Goal: Ask a question: Seek information or help from site administrators or community

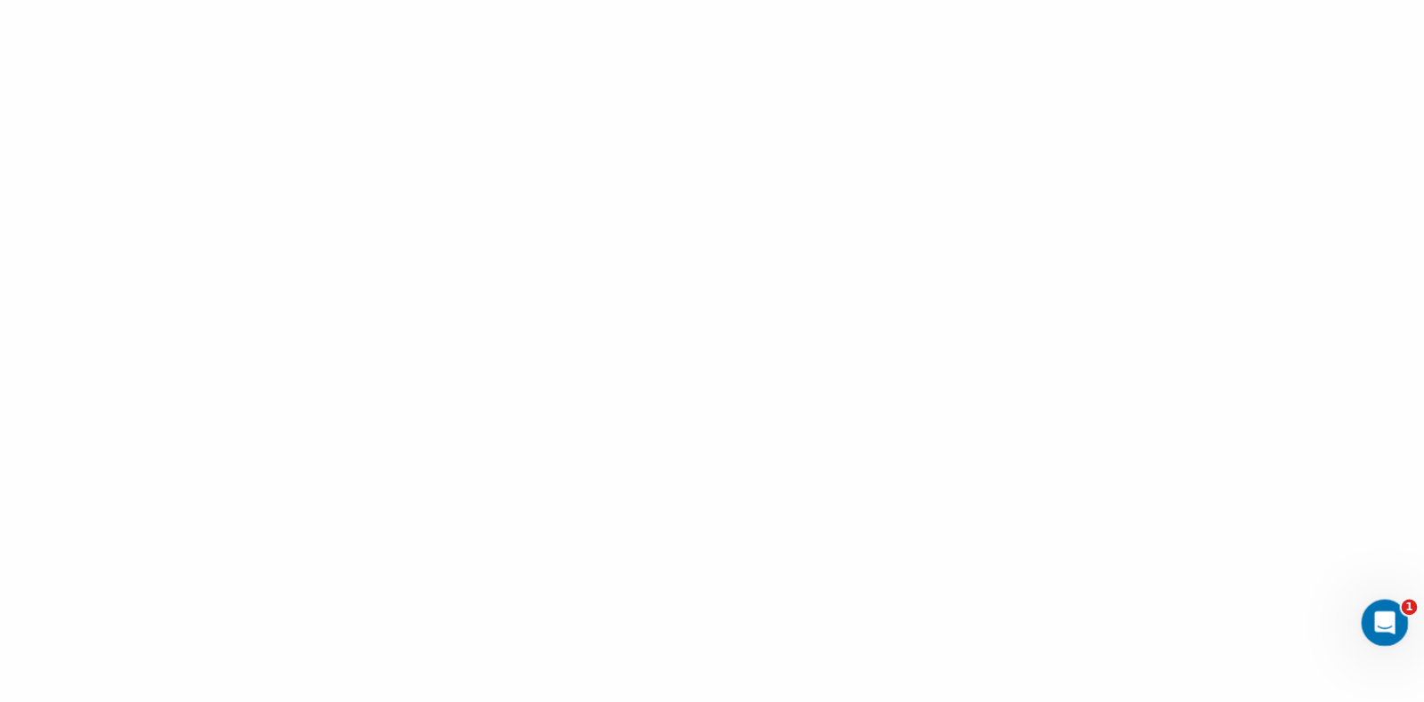
click at [1382, 621] on icon "Открыть службу сообщений Intercom" at bounding box center [1382, 620] width 12 height 14
click at [1377, 615] on icon "Открыть службу сообщений Intercom" at bounding box center [1382, 620] width 29 height 29
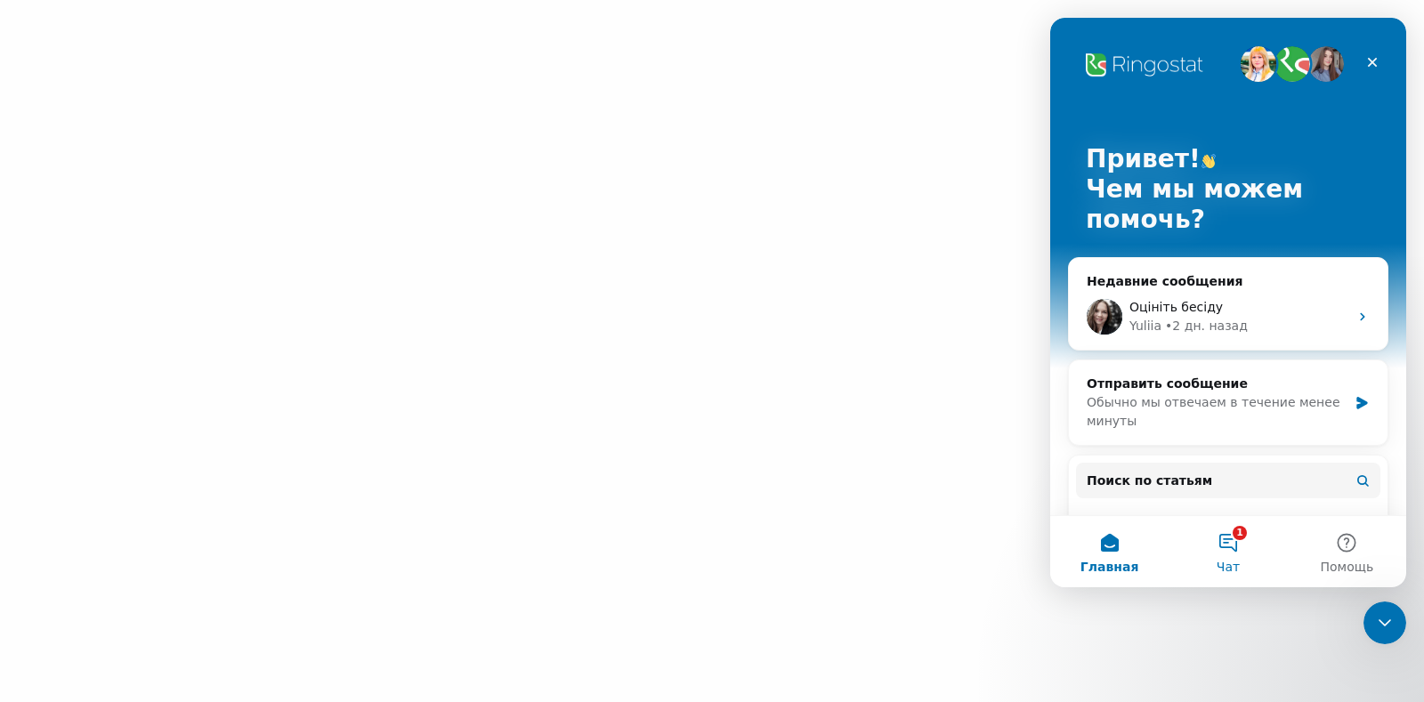
click at [1237, 552] on button "1 Чат" at bounding box center [1227, 551] width 118 height 71
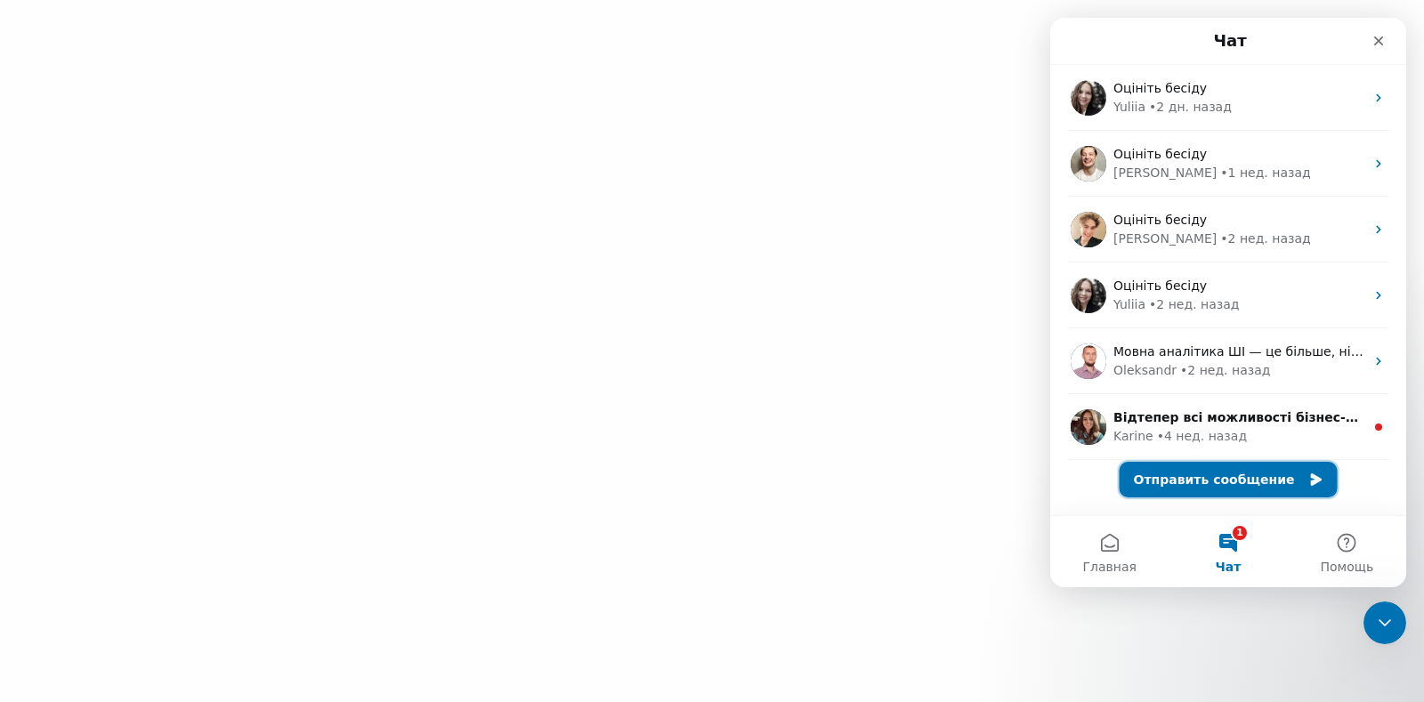
click at [1214, 473] on button "Отправить сообщение" at bounding box center [1228, 480] width 218 height 36
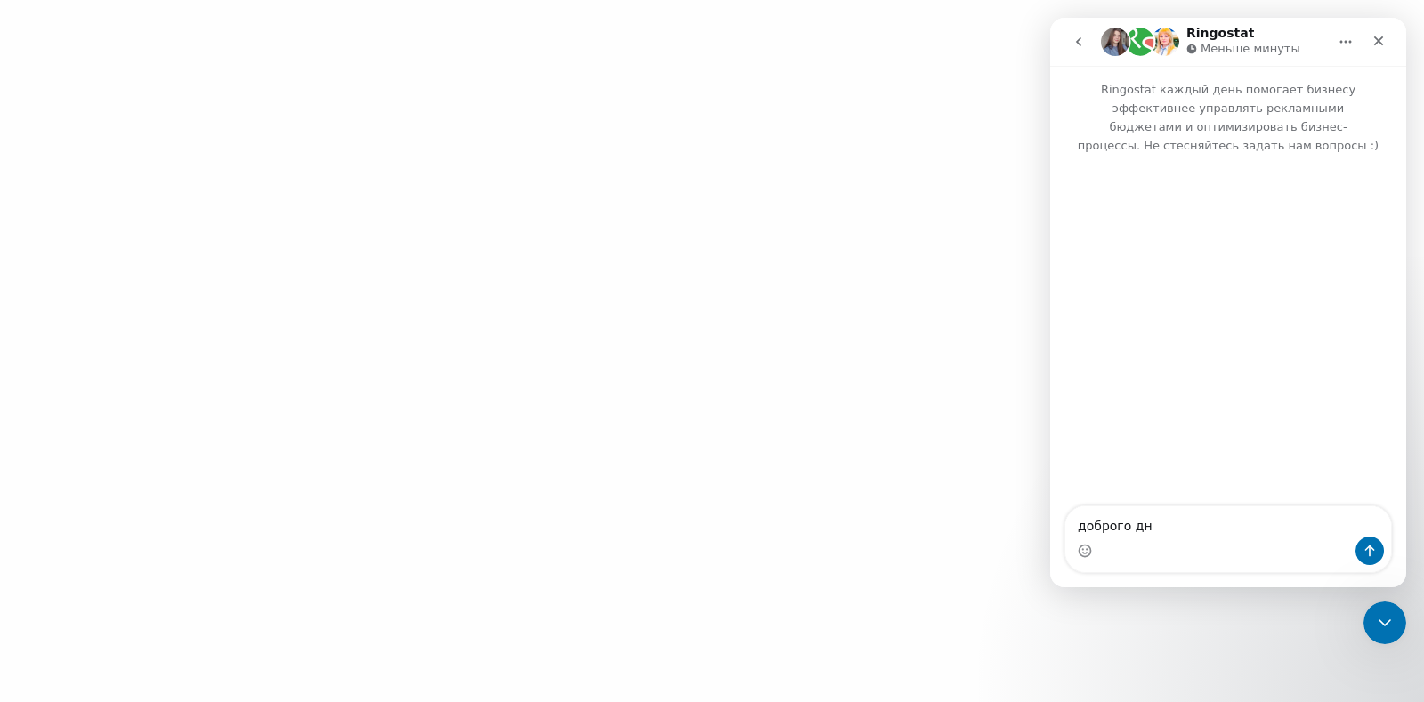
type textarea "доброго дня"
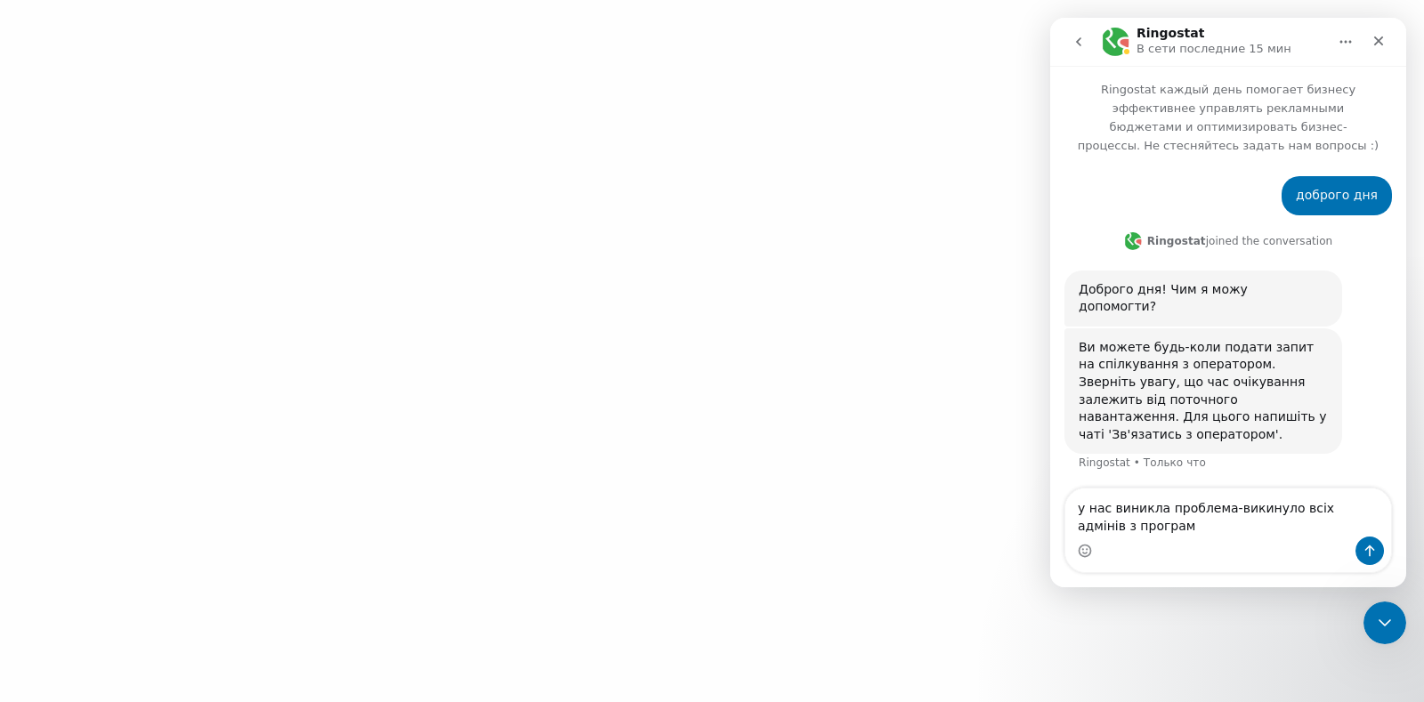
type textarea "у нас виникла проблема-викинуло всіх адмінів з програми"
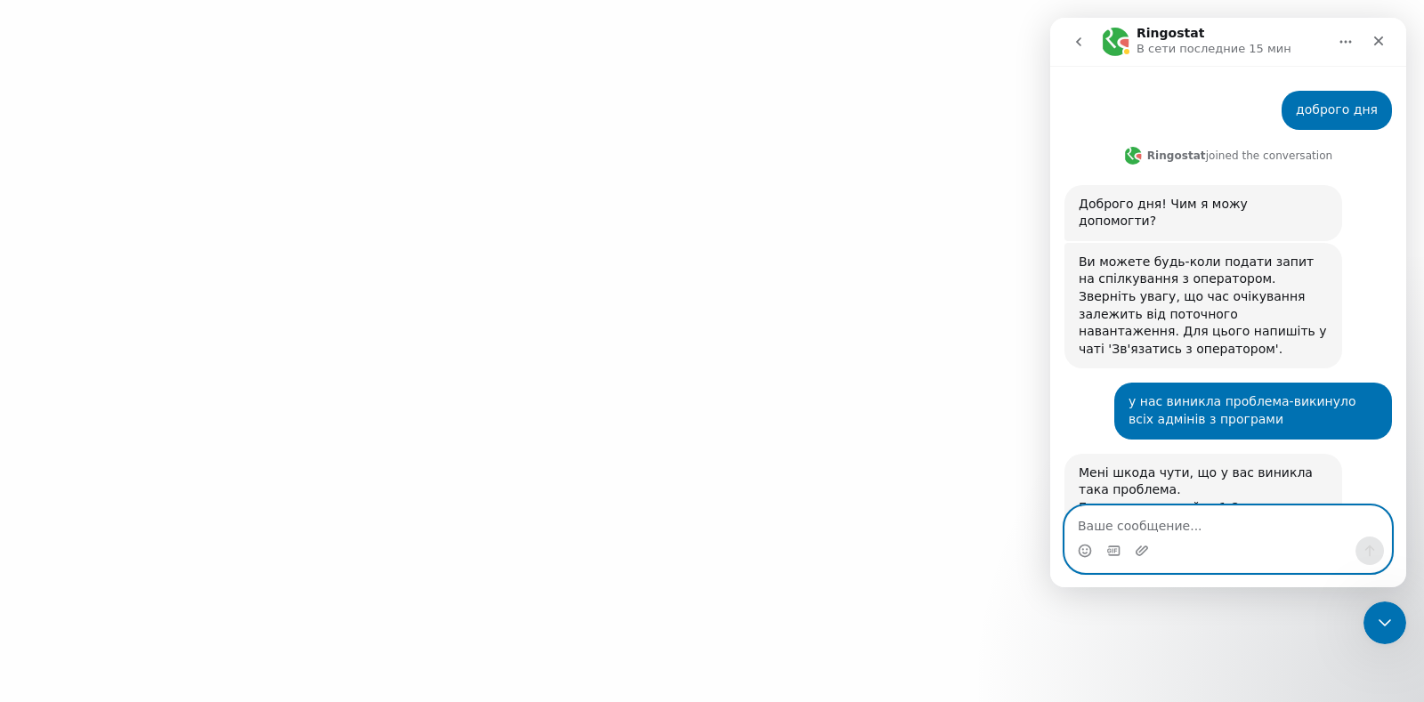
scroll to position [142, 0]
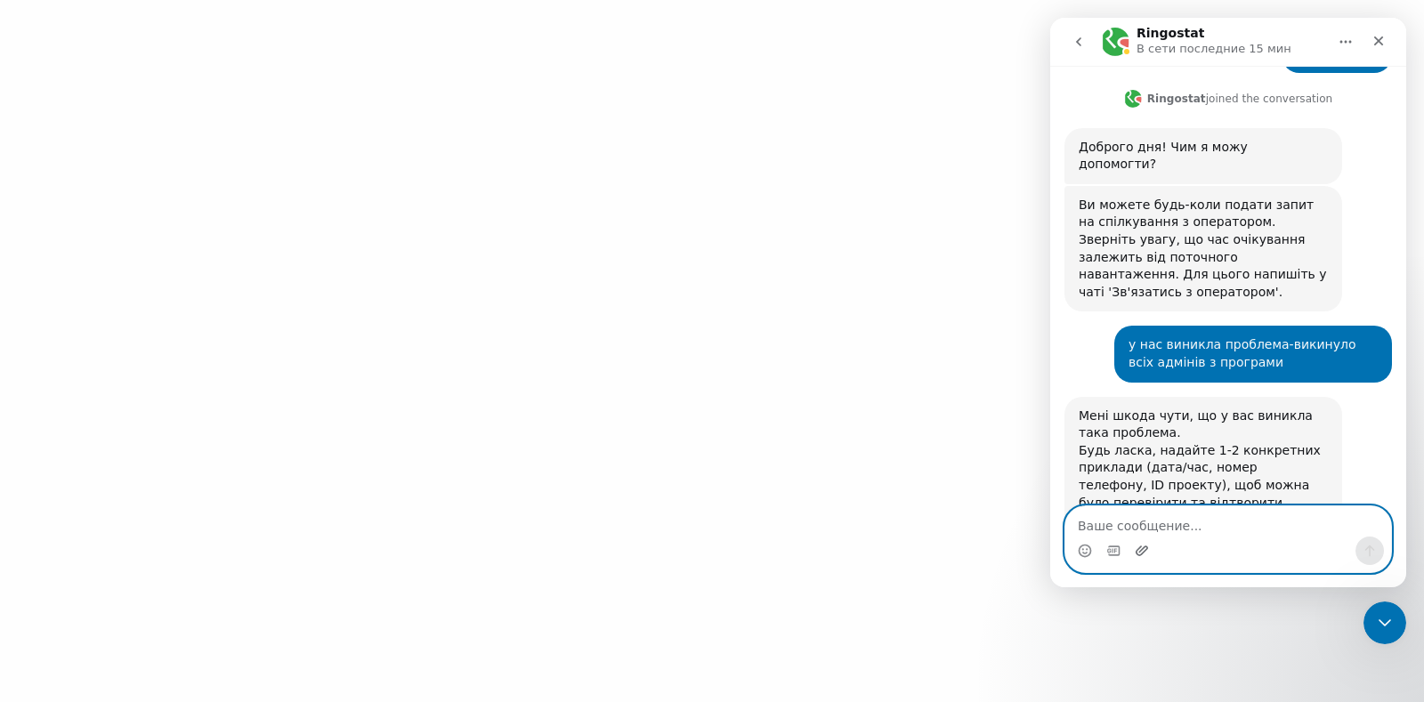
click at [1146, 551] on icon "Добавить вложение" at bounding box center [1141, 551] width 14 height 14
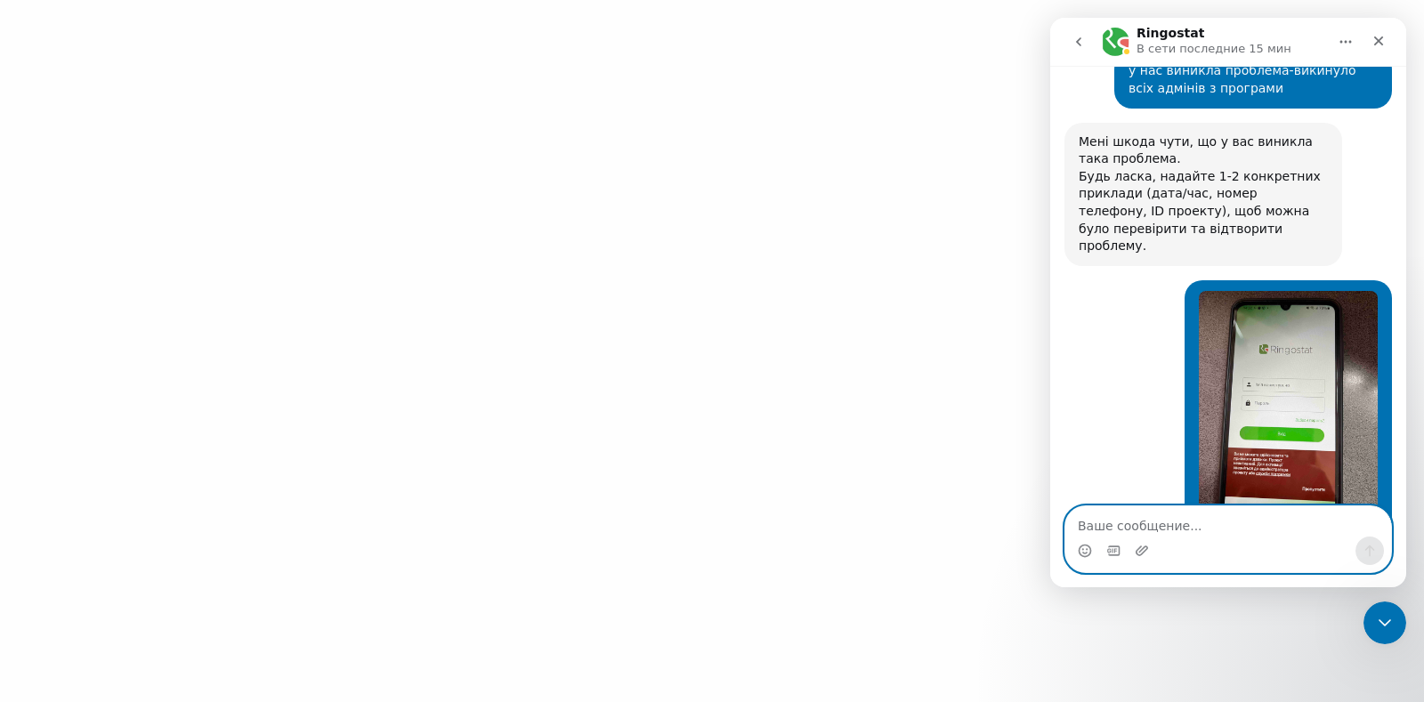
scroll to position [504, 0]
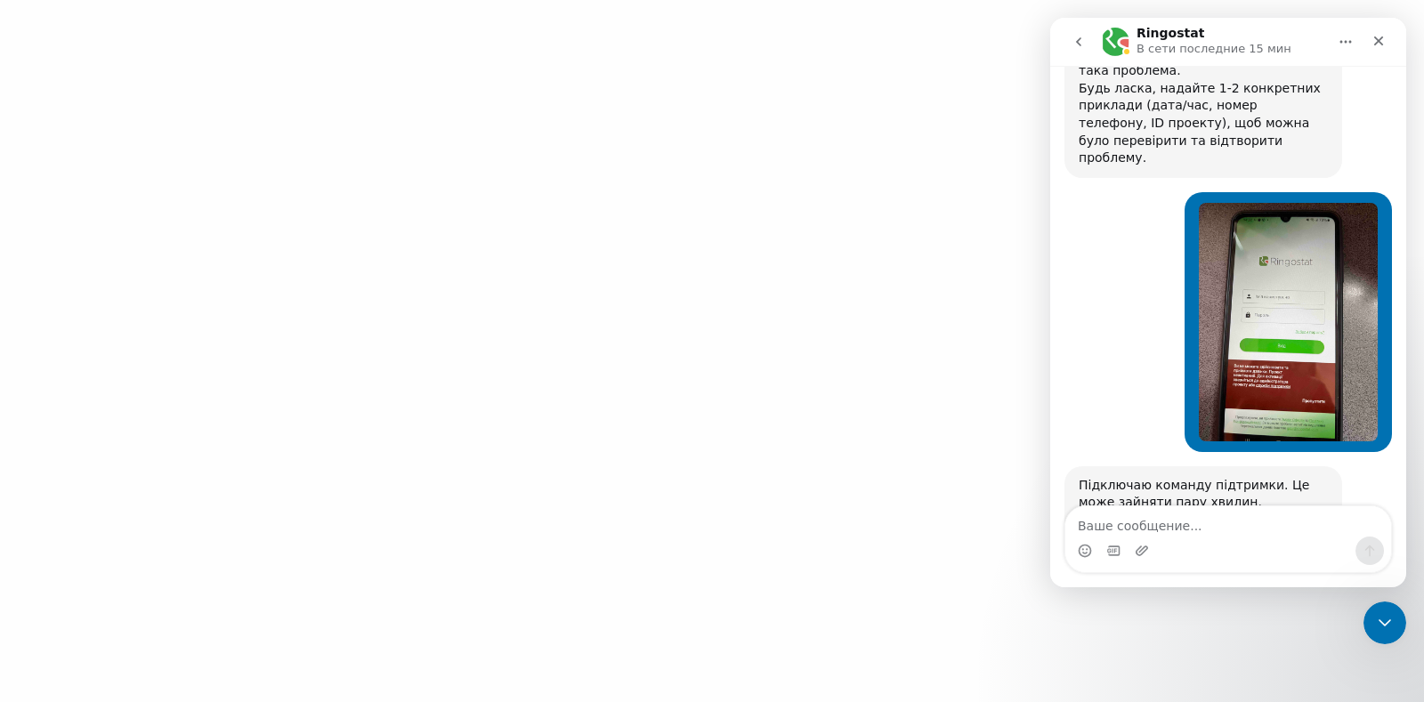
click at [1273, 279] on img "Наталія говорит…" at bounding box center [1287, 322] width 179 height 238
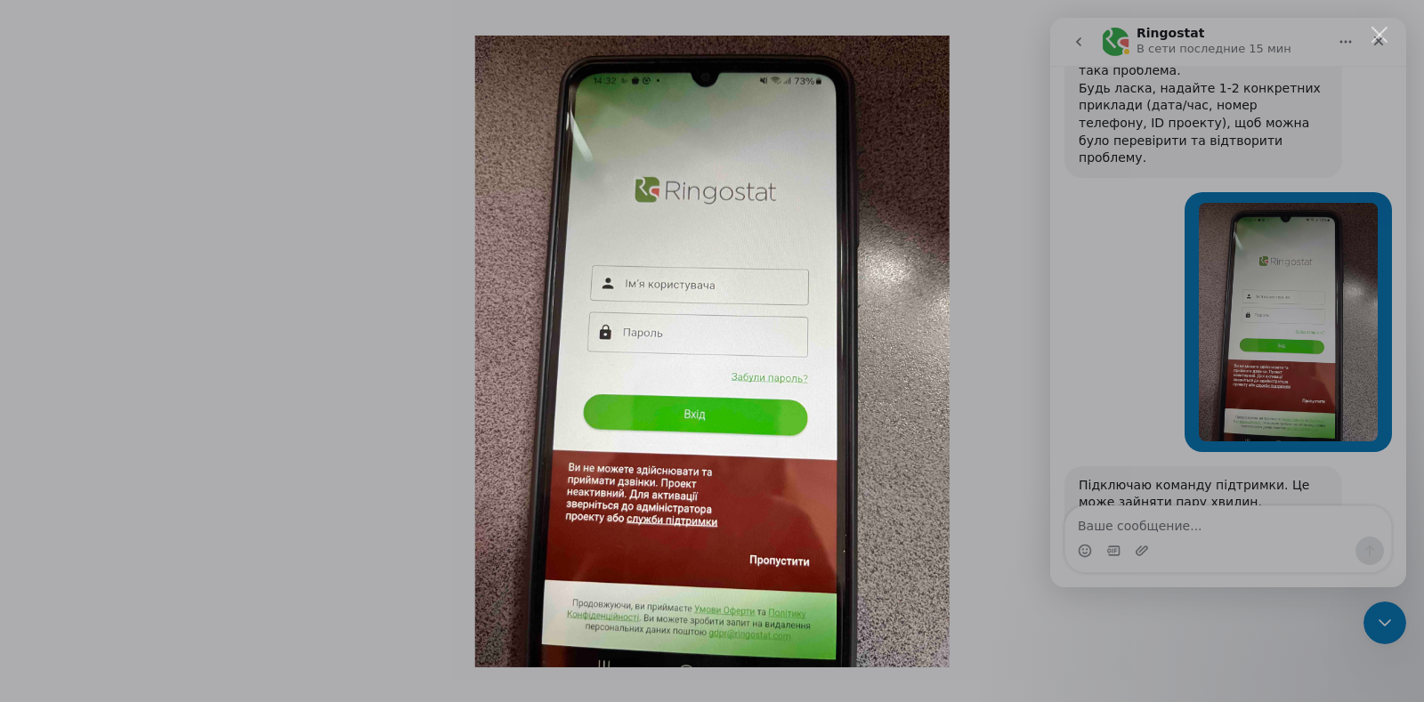
click at [1370, 30] on div "Мессенджер Intercom" at bounding box center [712, 351] width 1424 height 702
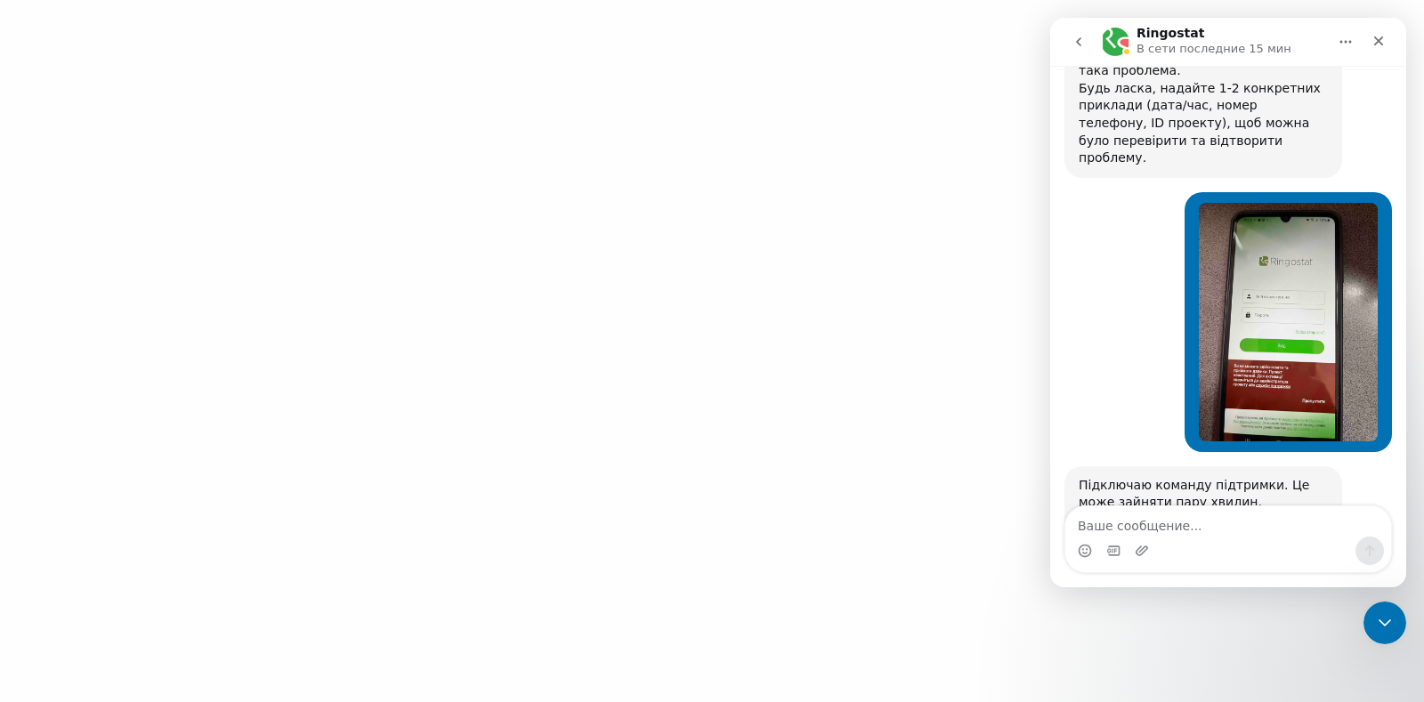
drag, startPoint x: 128, startPoint y: 141, endPoint x: 172, endPoint y: 147, distance: 43.9
click at [135, 141] on div at bounding box center [712, 351] width 1424 height 702
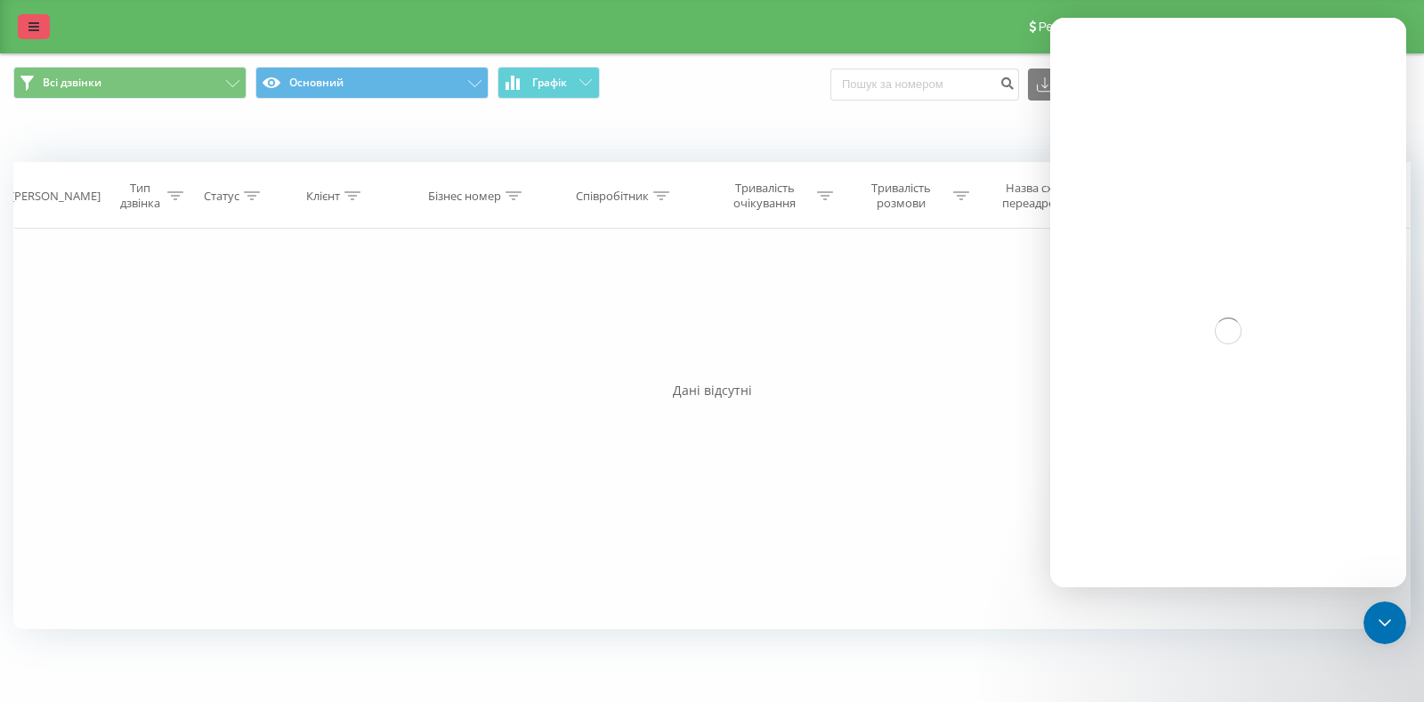
click at [32, 28] on icon at bounding box center [33, 26] width 11 height 12
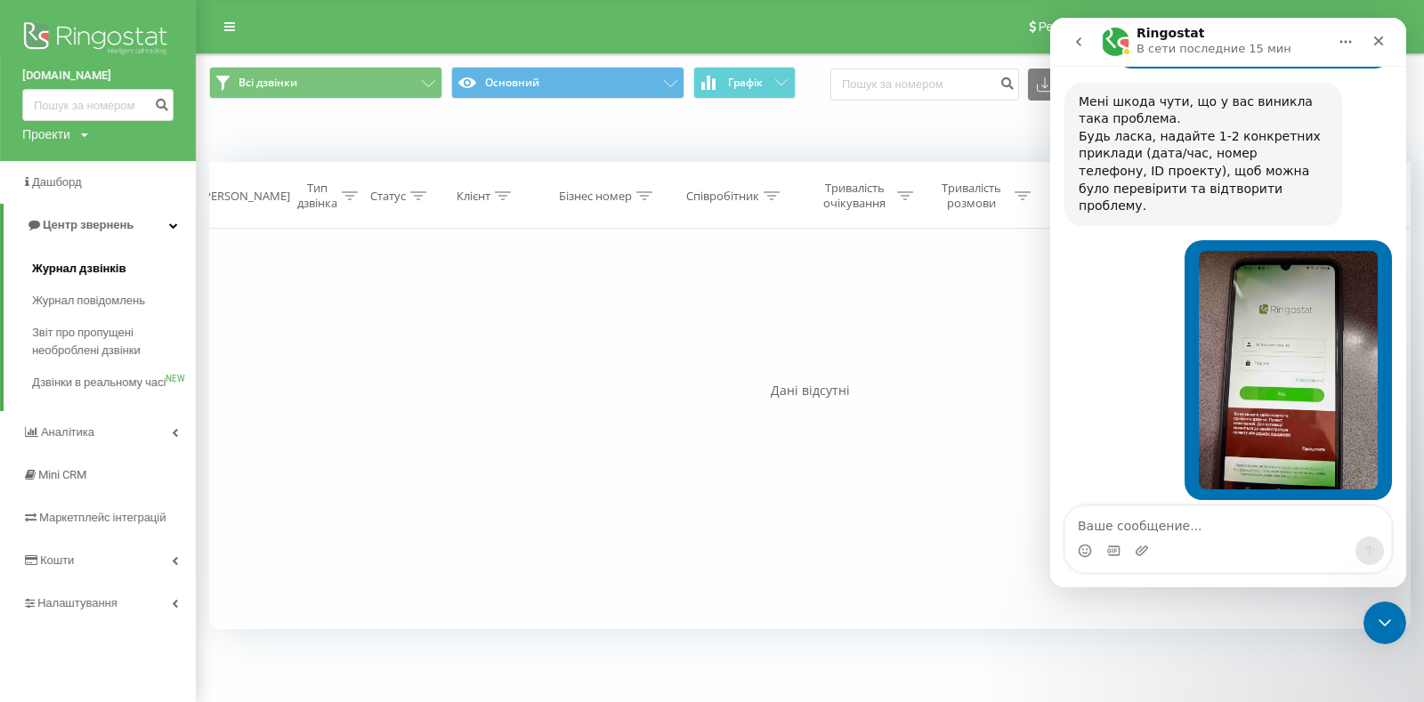
scroll to position [504, 0]
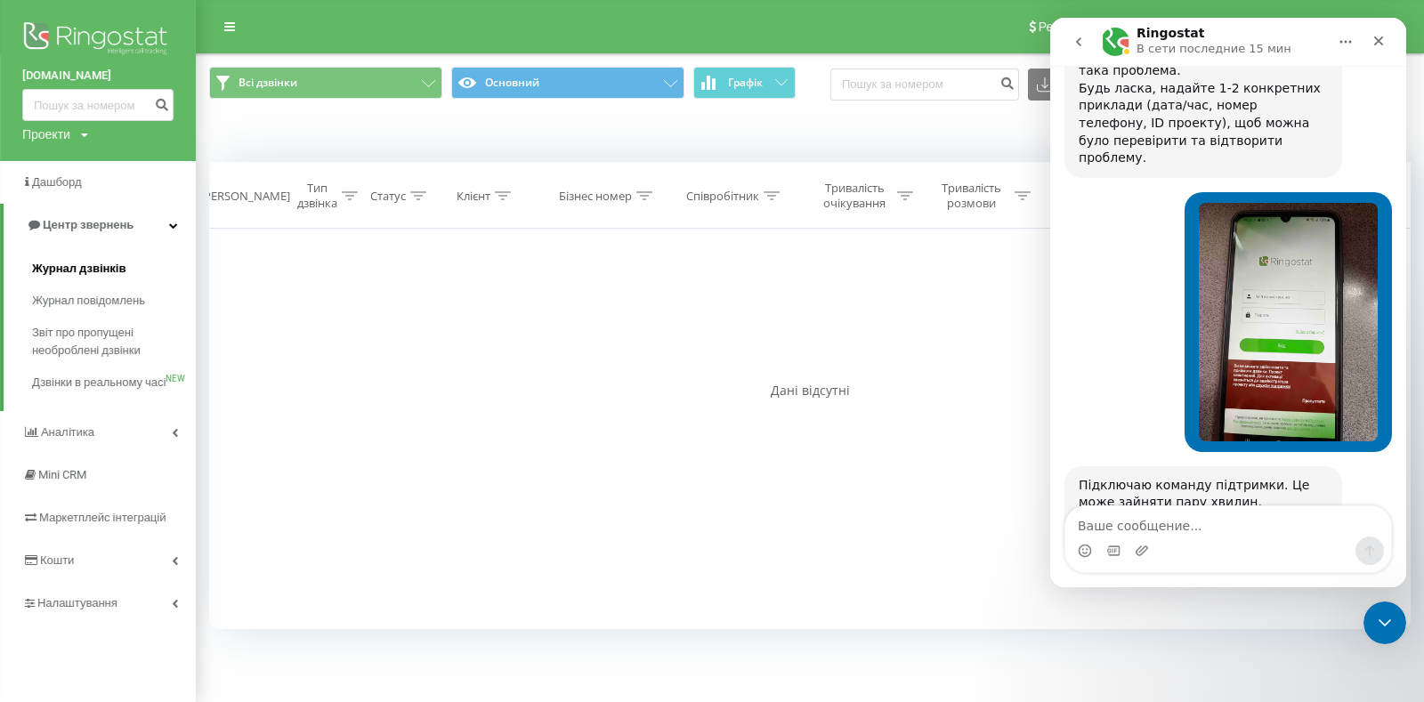
click at [144, 265] on link "Журнал дзвінків" at bounding box center [114, 269] width 164 height 32
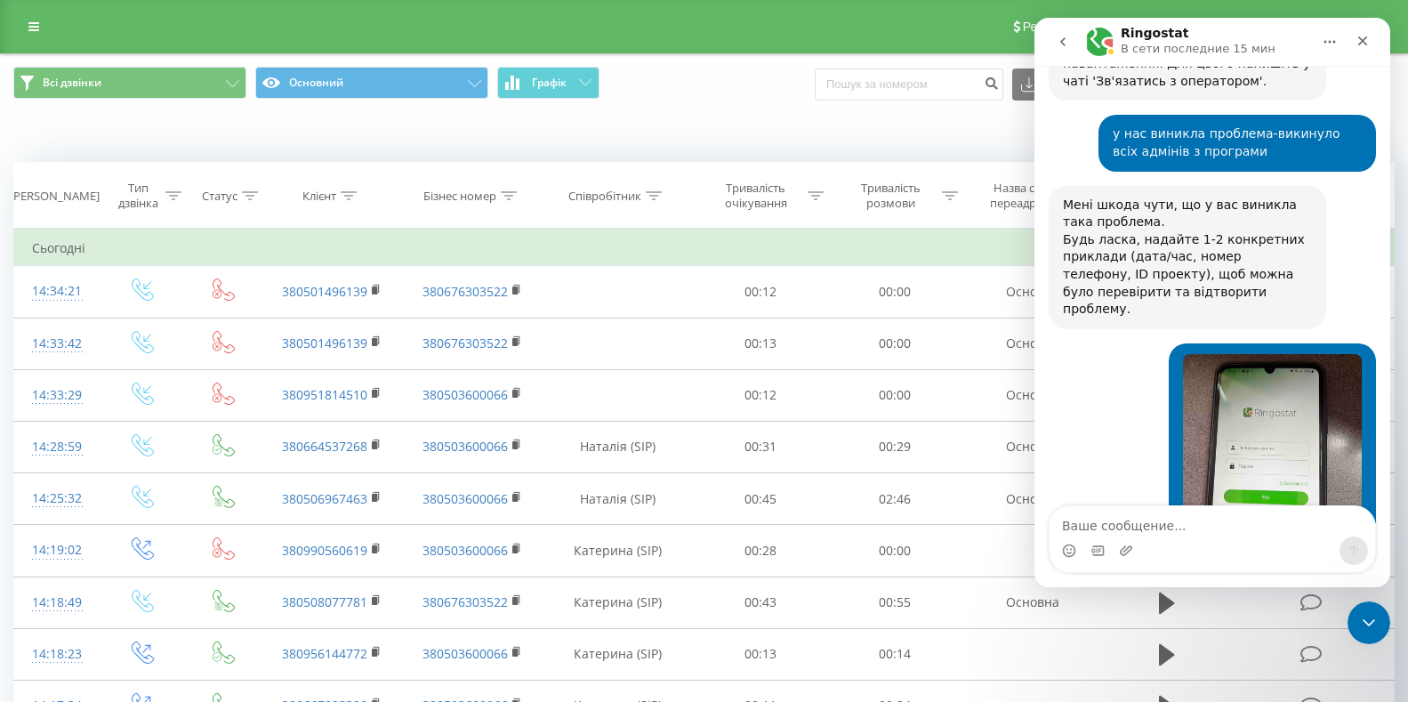
scroll to position [504, 0]
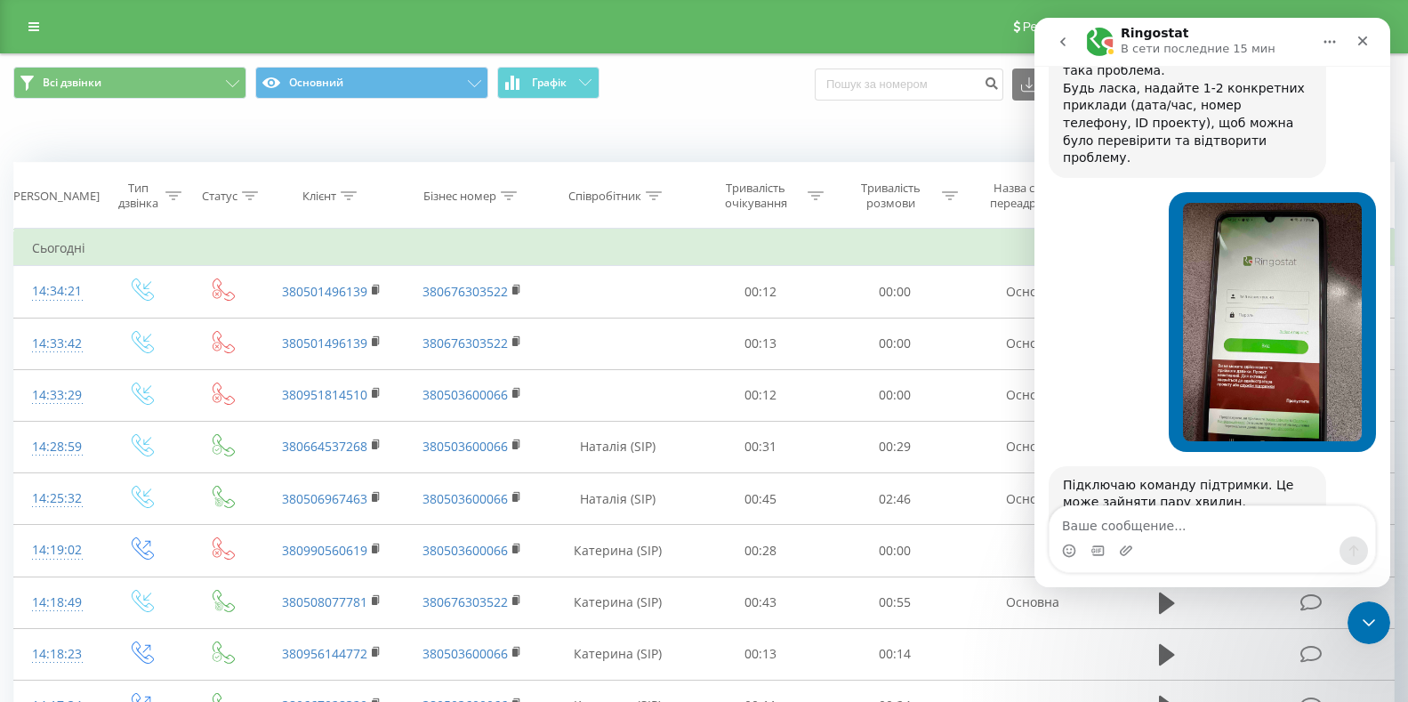
click at [710, 39] on div "Реферальна програма Налаштування профілю Вихід" at bounding box center [704, 26] width 1408 height 53
click at [1013, 25] on icon at bounding box center [1016, 26] width 7 height 12
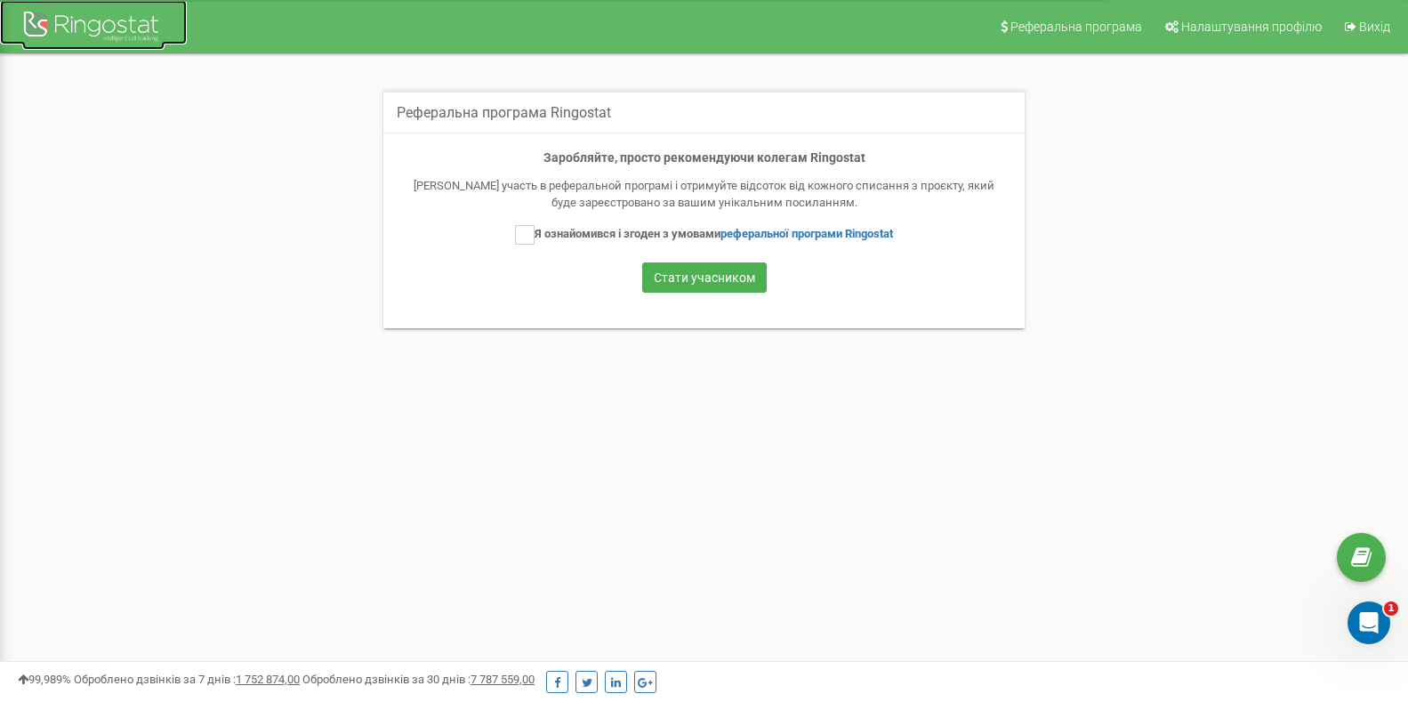
click at [69, 18] on div at bounding box center [93, 28] width 142 height 43
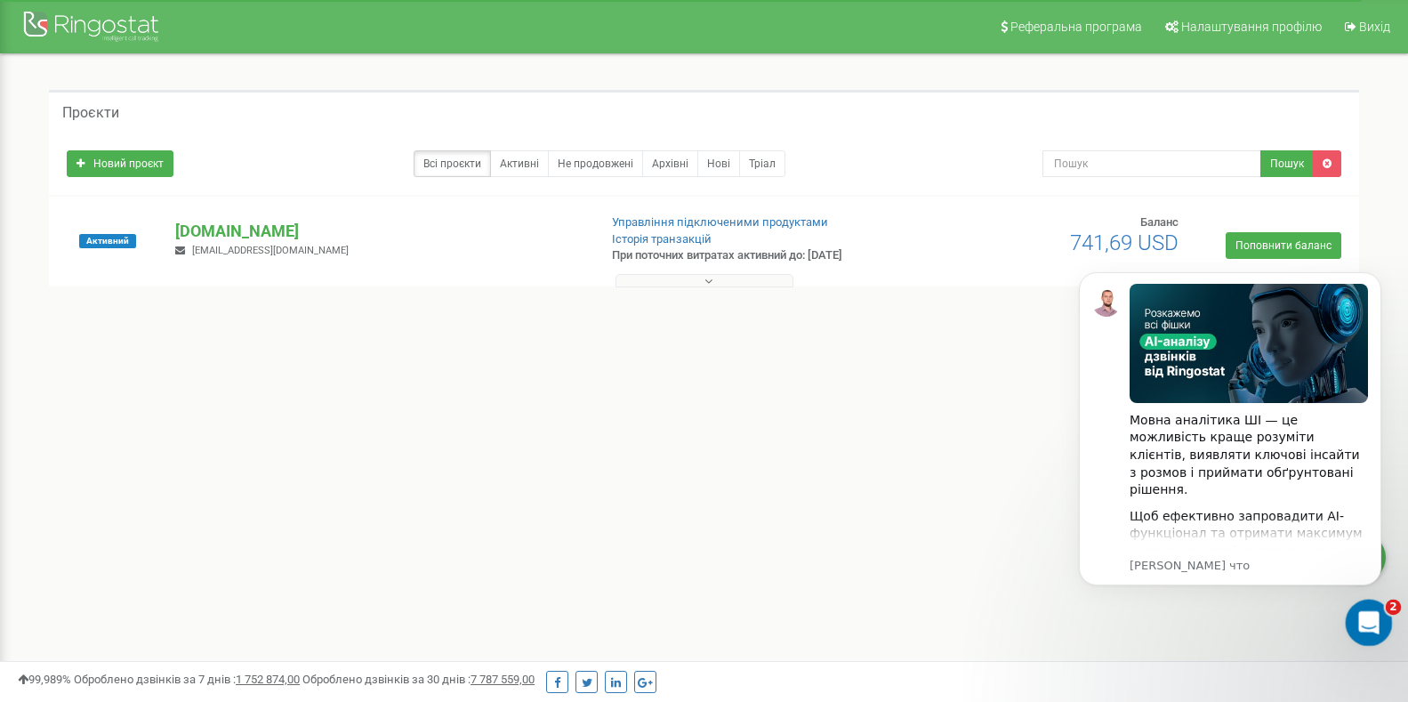
click at [1365, 611] on icon "Открыть службу сообщений Intercom" at bounding box center [1366, 620] width 29 height 29
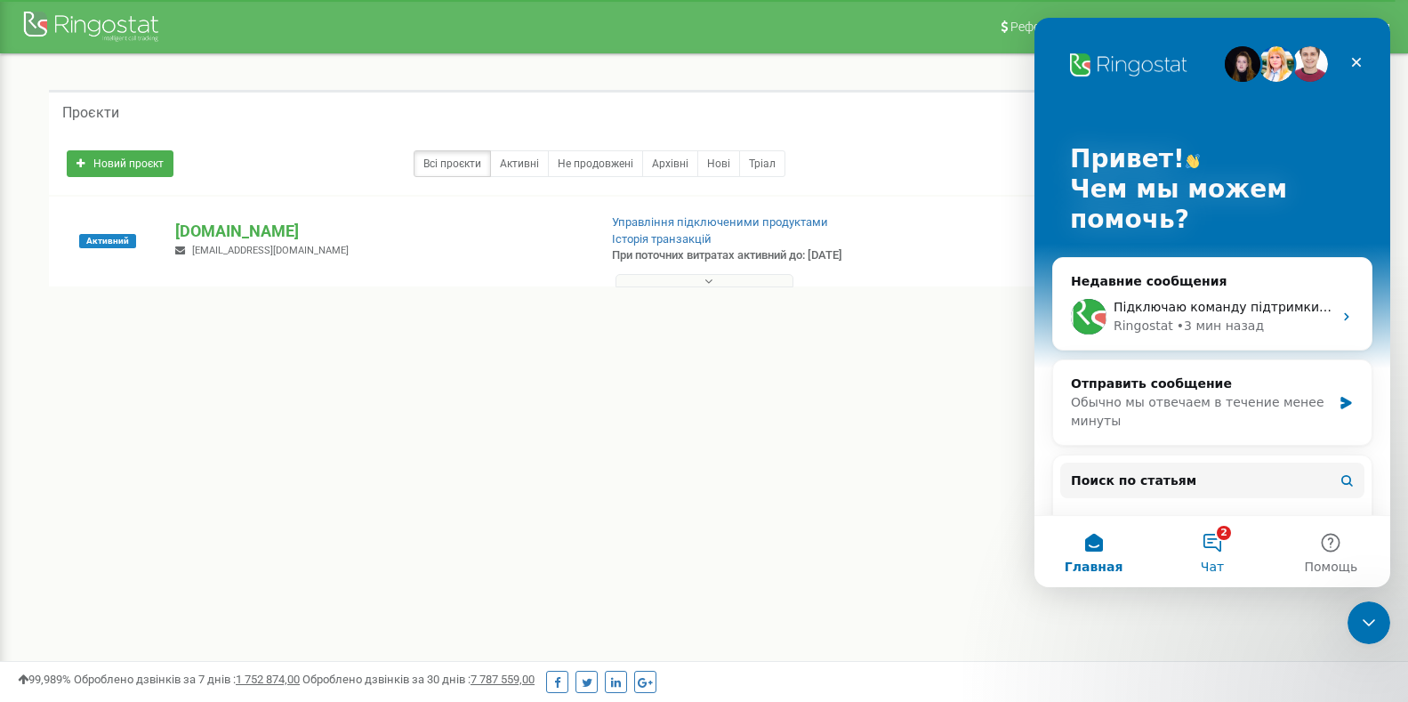
click at [1214, 535] on button "2 Чат" at bounding box center [1212, 551] width 118 height 71
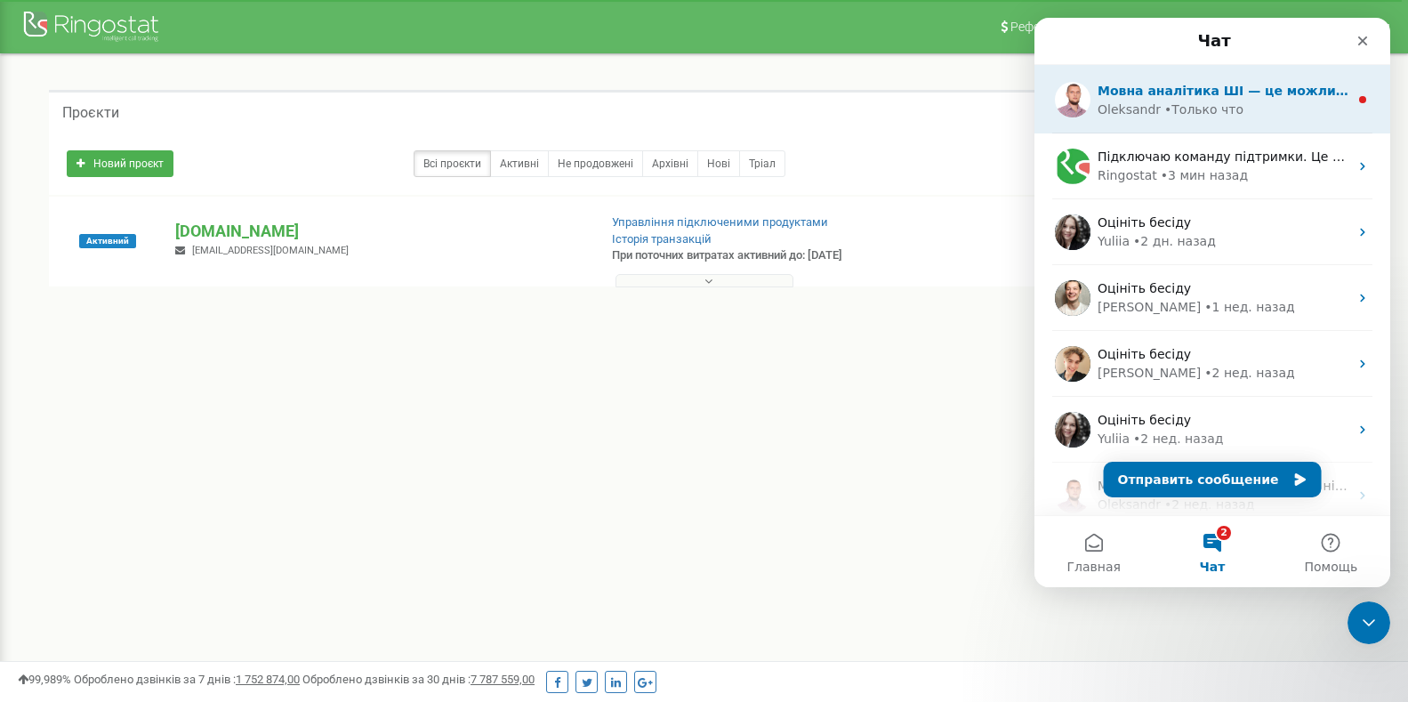
click at [1177, 122] on div "Мовна аналітика ШІ — це можливість краще розуміти клієнтів, виявляти ключові ін…" at bounding box center [1213, 99] width 356 height 69
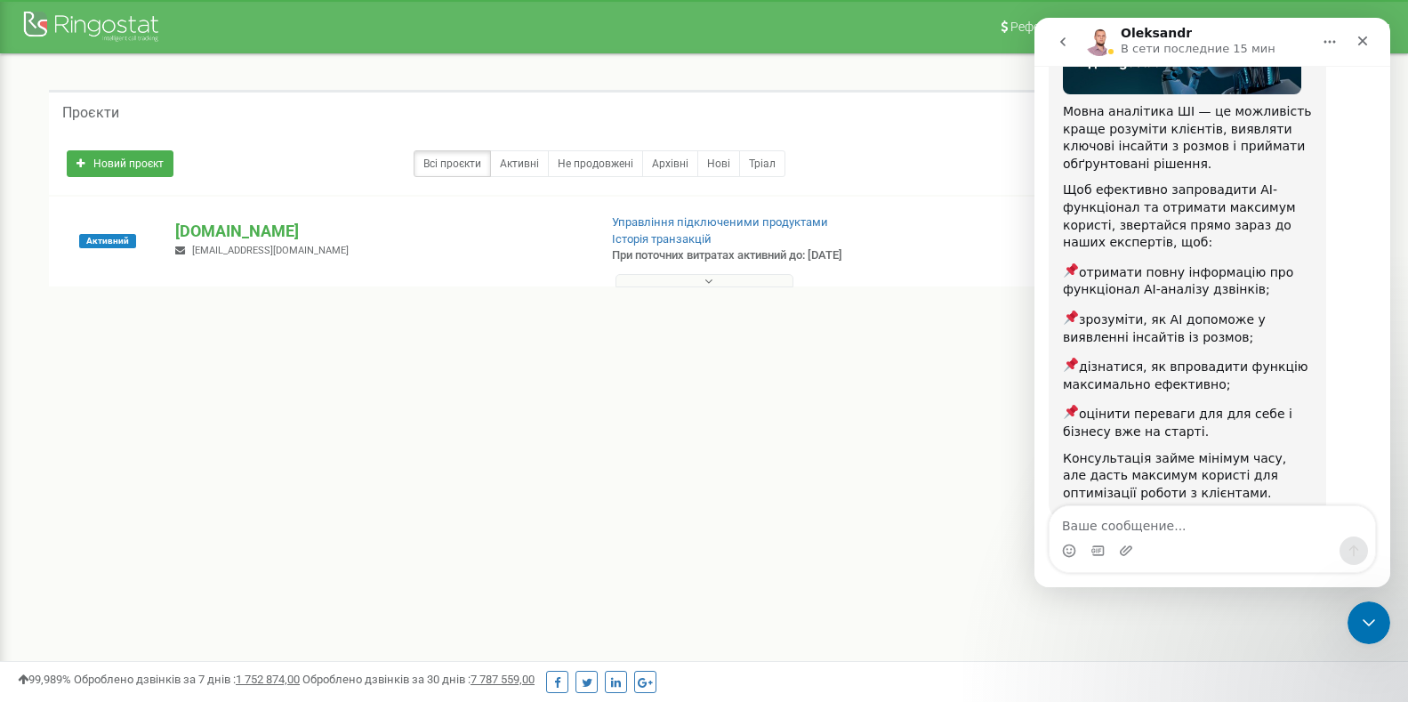
scroll to position [153, 0]
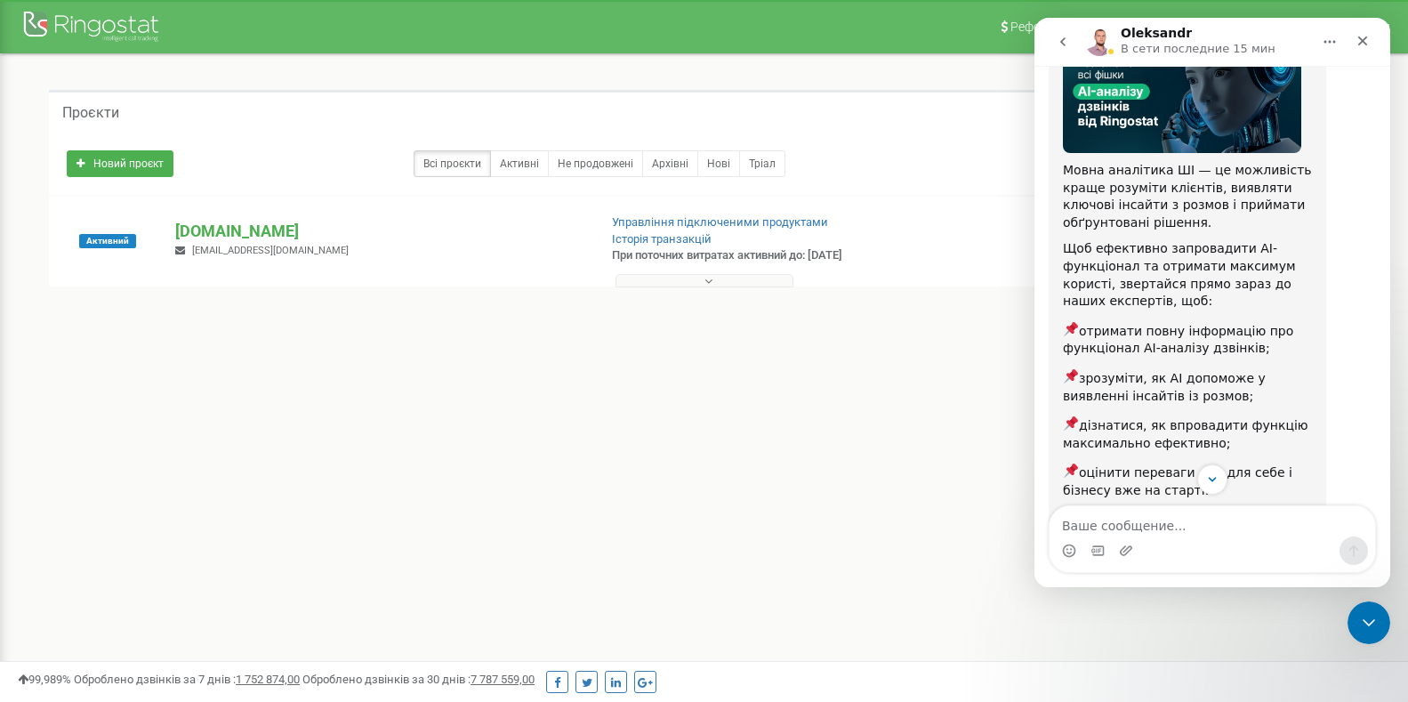
click at [1065, 41] on icon "go back" at bounding box center [1063, 42] width 14 height 14
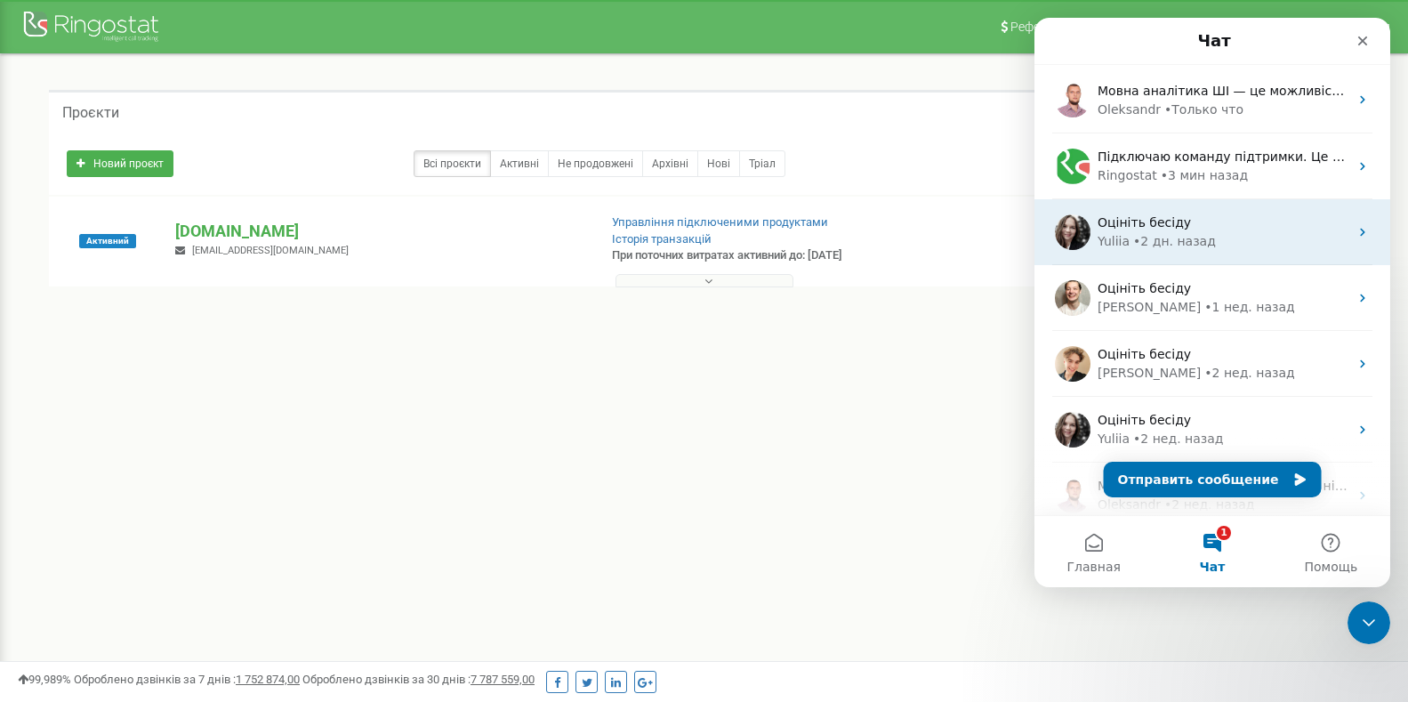
scroll to position [0, 0]
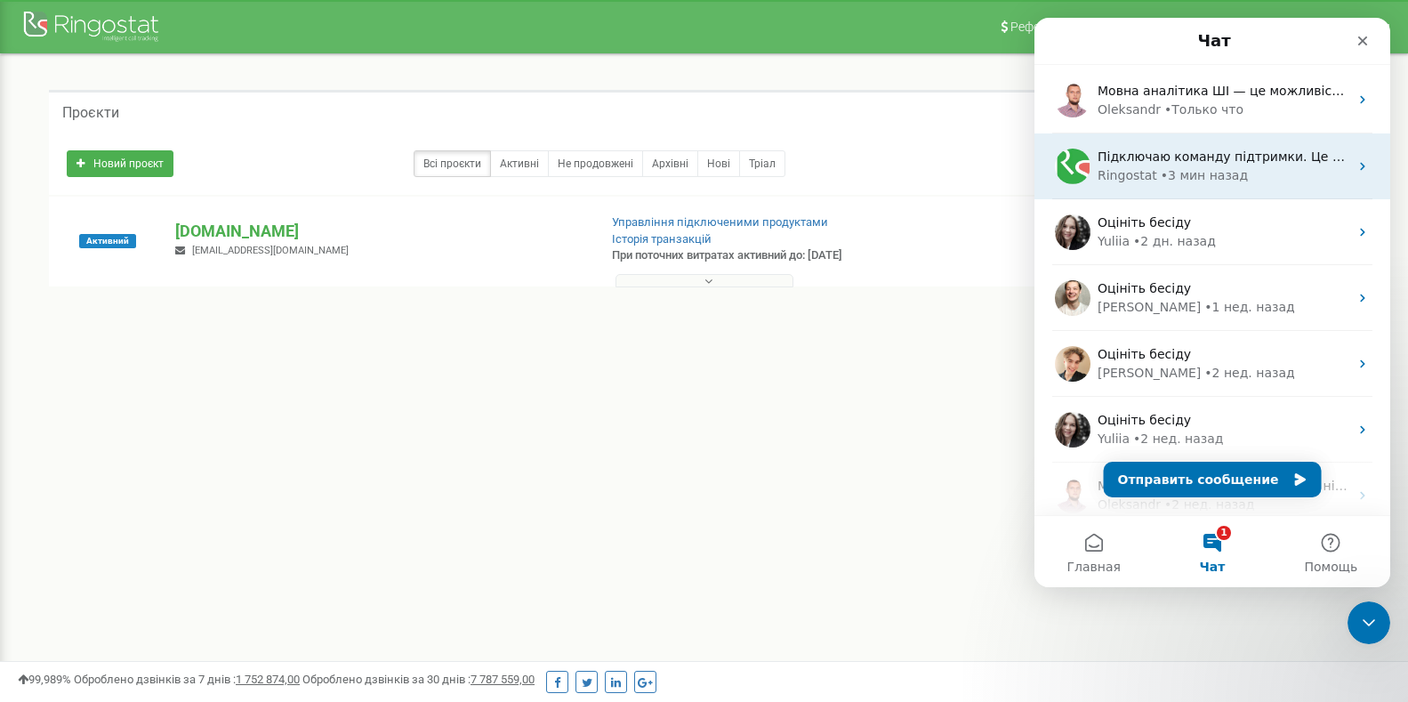
click at [1211, 181] on div "• 3 мин назад" at bounding box center [1204, 175] width 87 height 19
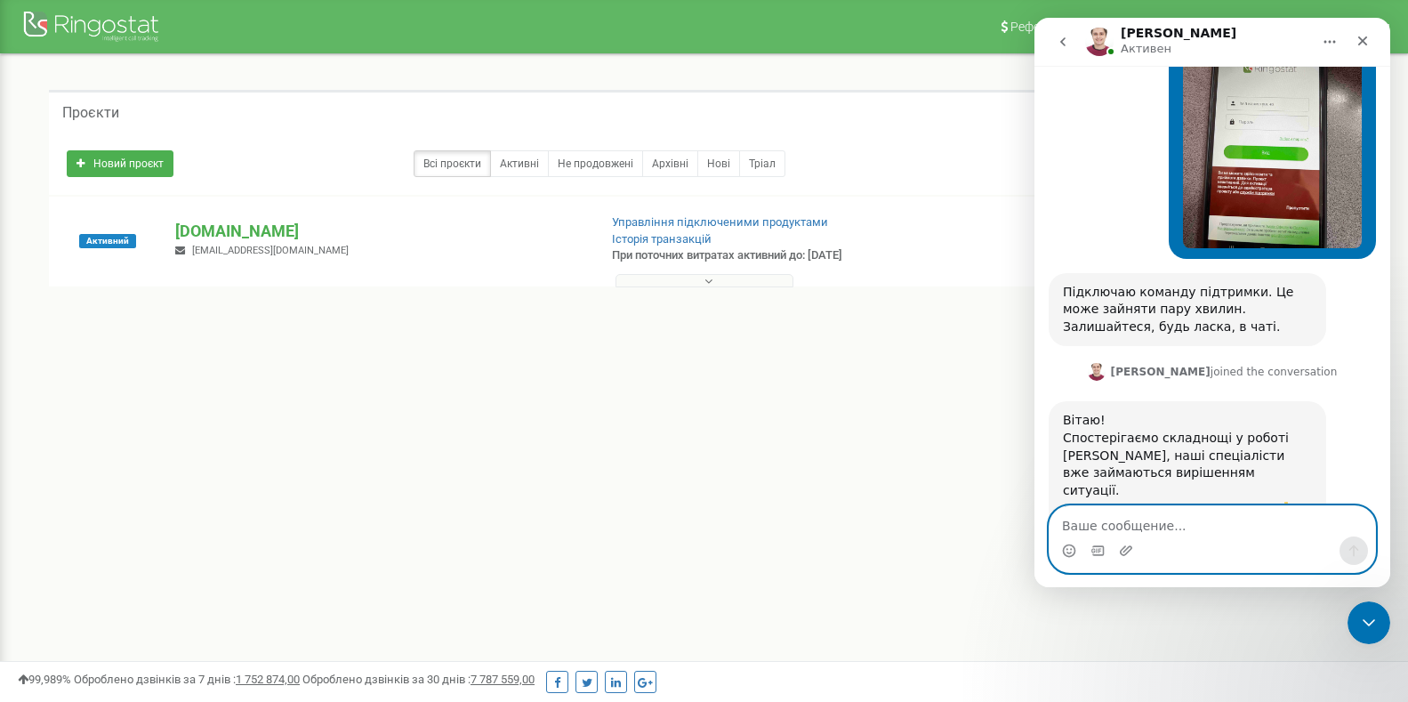
scroll to position [706, 0]
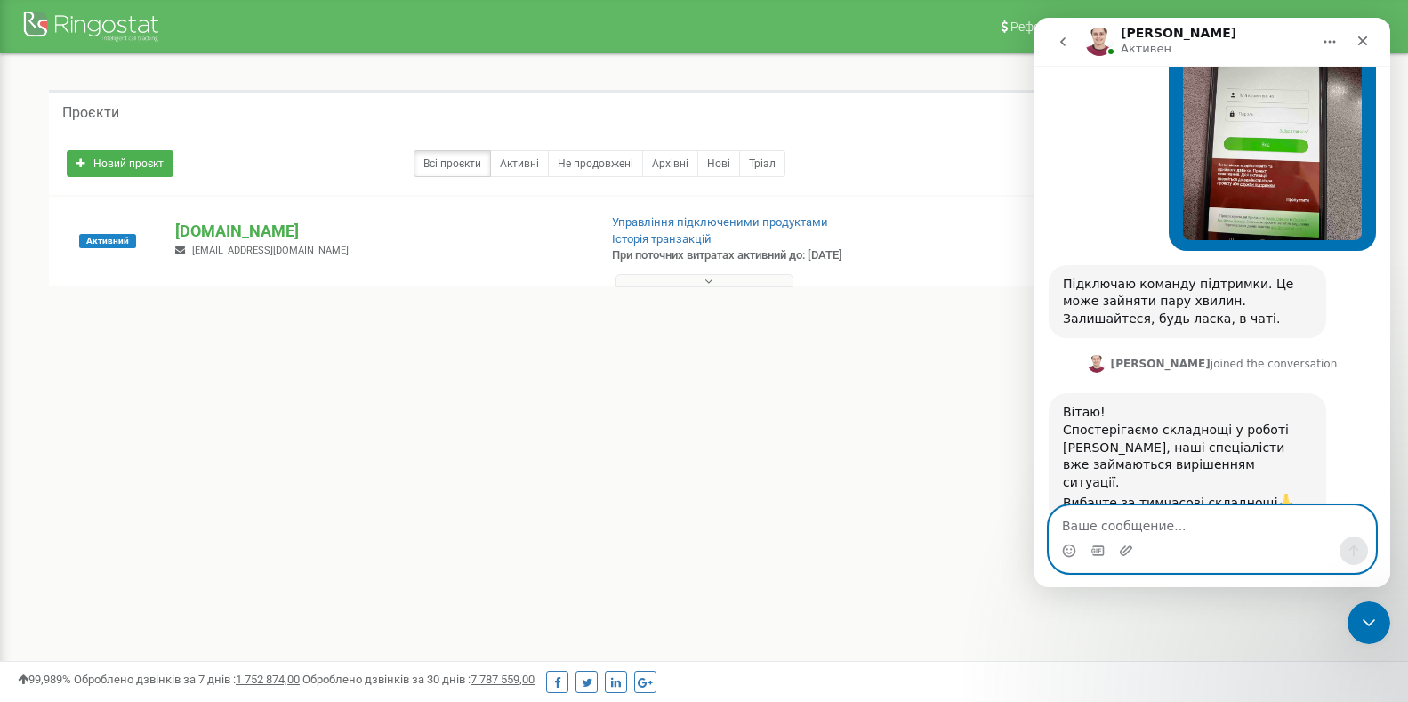
click at [1214, 529] on textarea "Ваше сообщение..." at bounding box center [1213, 521] width 326 height 30
type textarea "як нам бути наразу? як приймати дзвінки?"
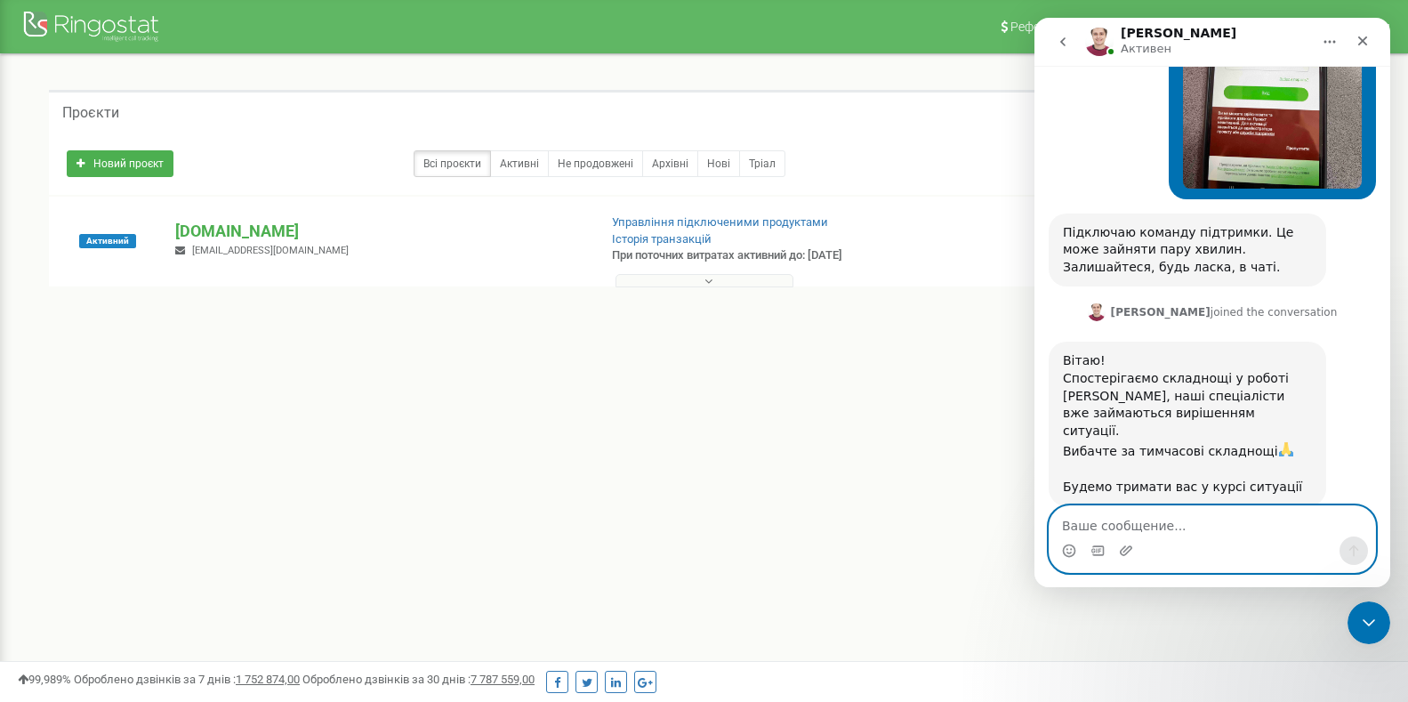
scroll to position [758, 0]
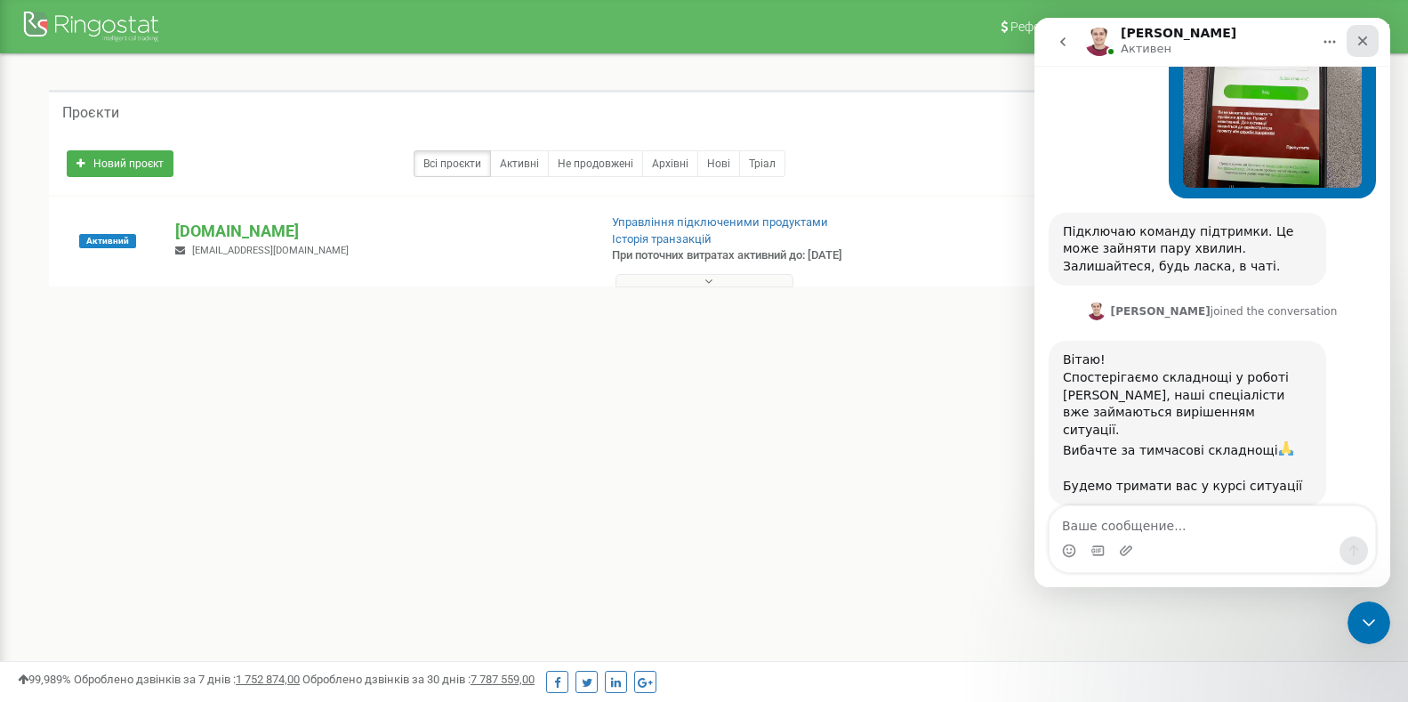
click at [1364, 40] on icon "Закрыть" at bounding box center [1364, 41] width 10 height 10
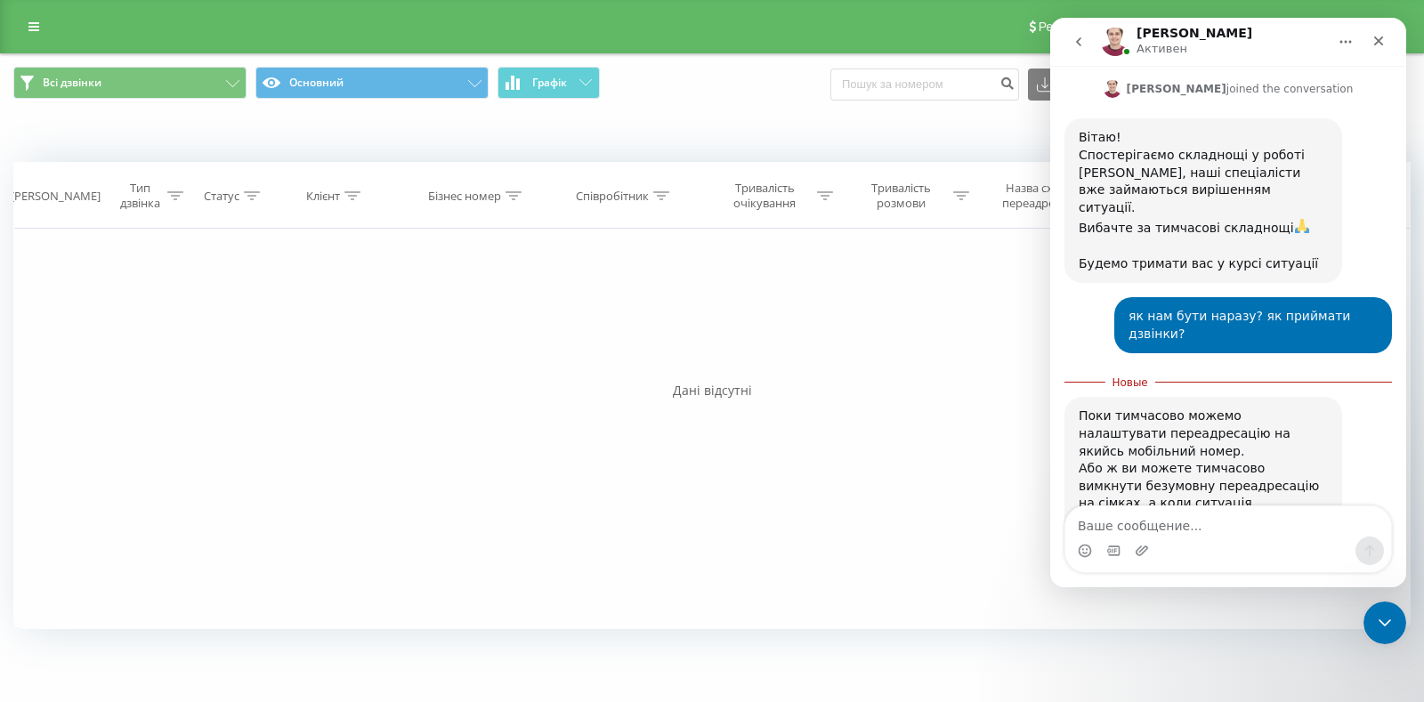
scroll to position [3, 0]
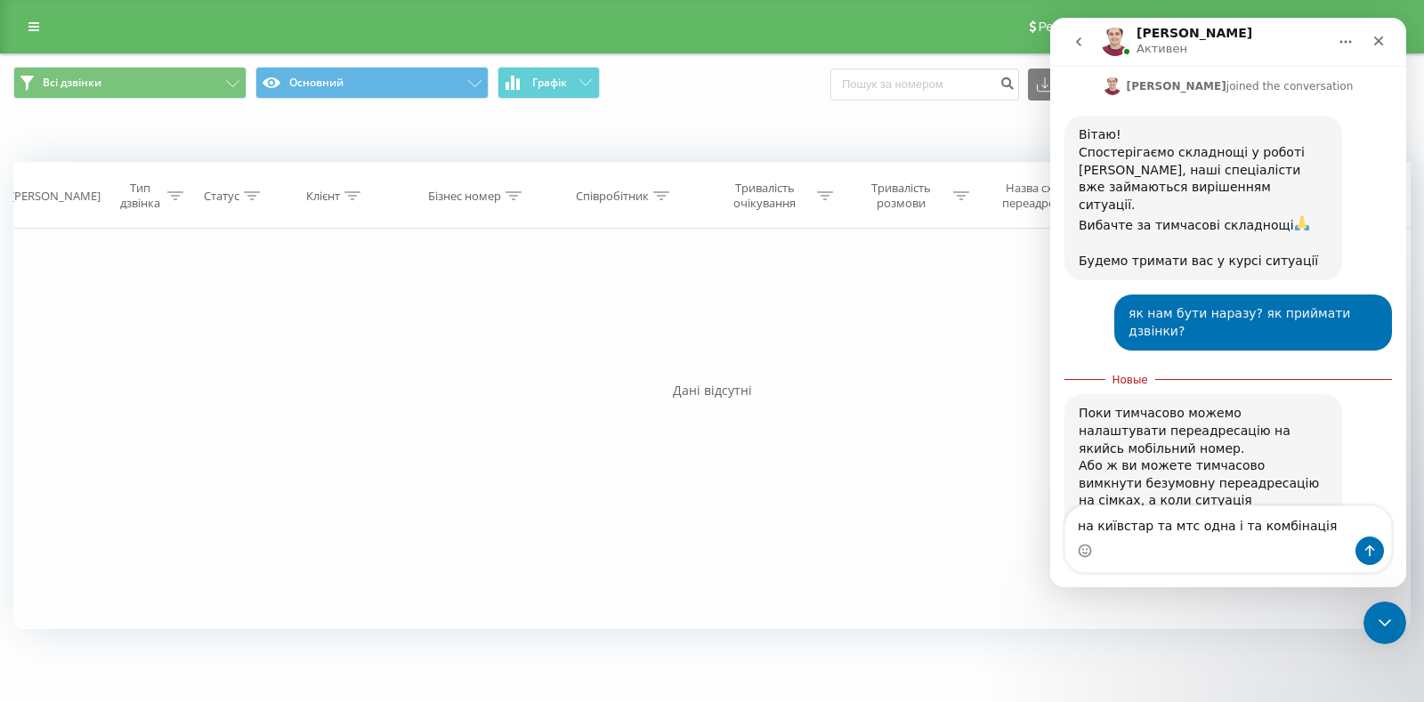
type textarea "на київстар та мтс одна і та комбінація?"
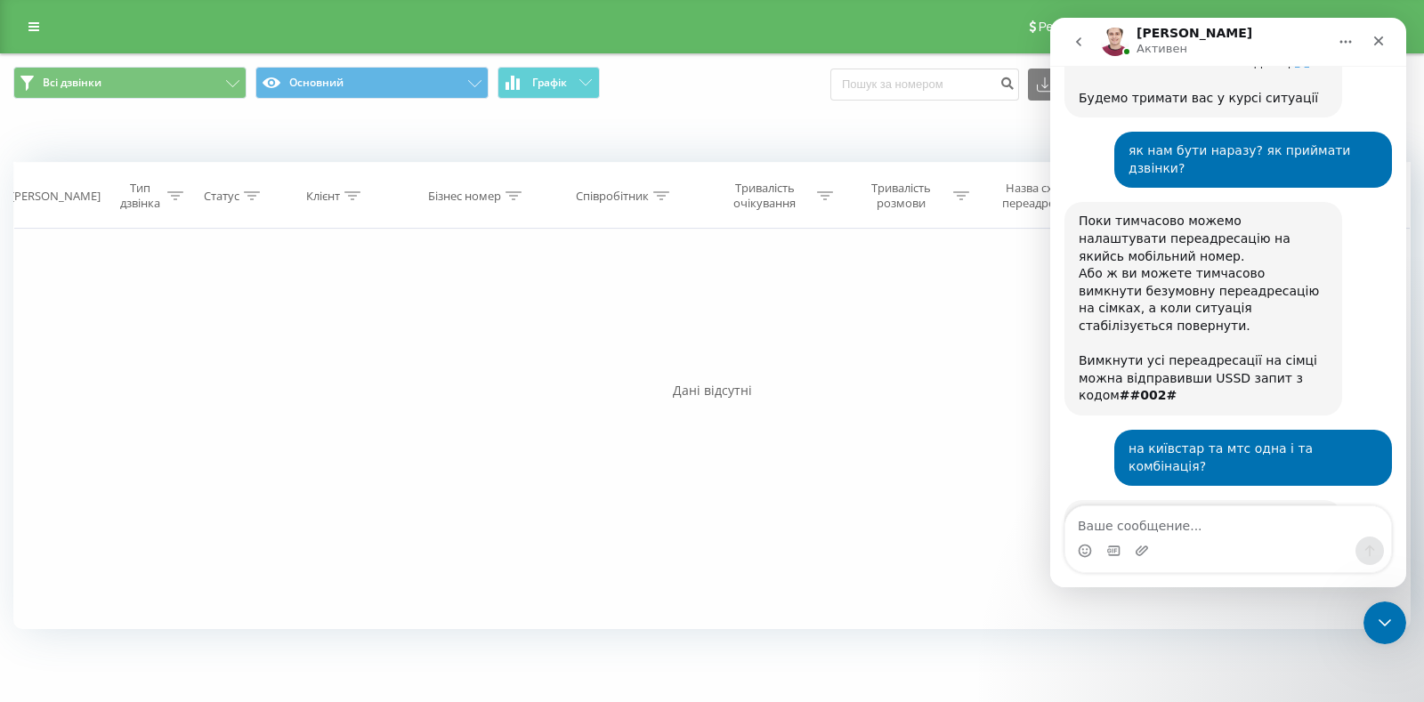
scroll to position [1075, 0]
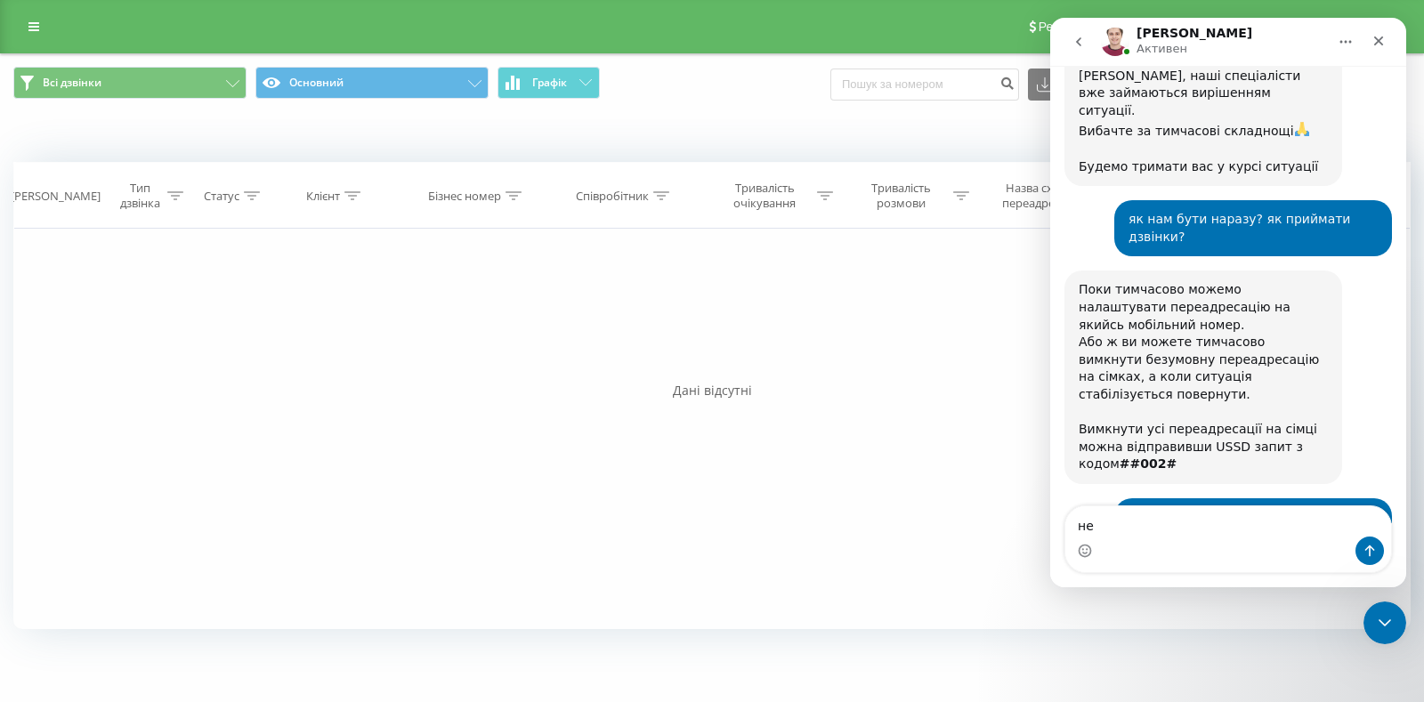
type textarea "н"
type textarea "п"
